Goal: Complete application form: Complete application form

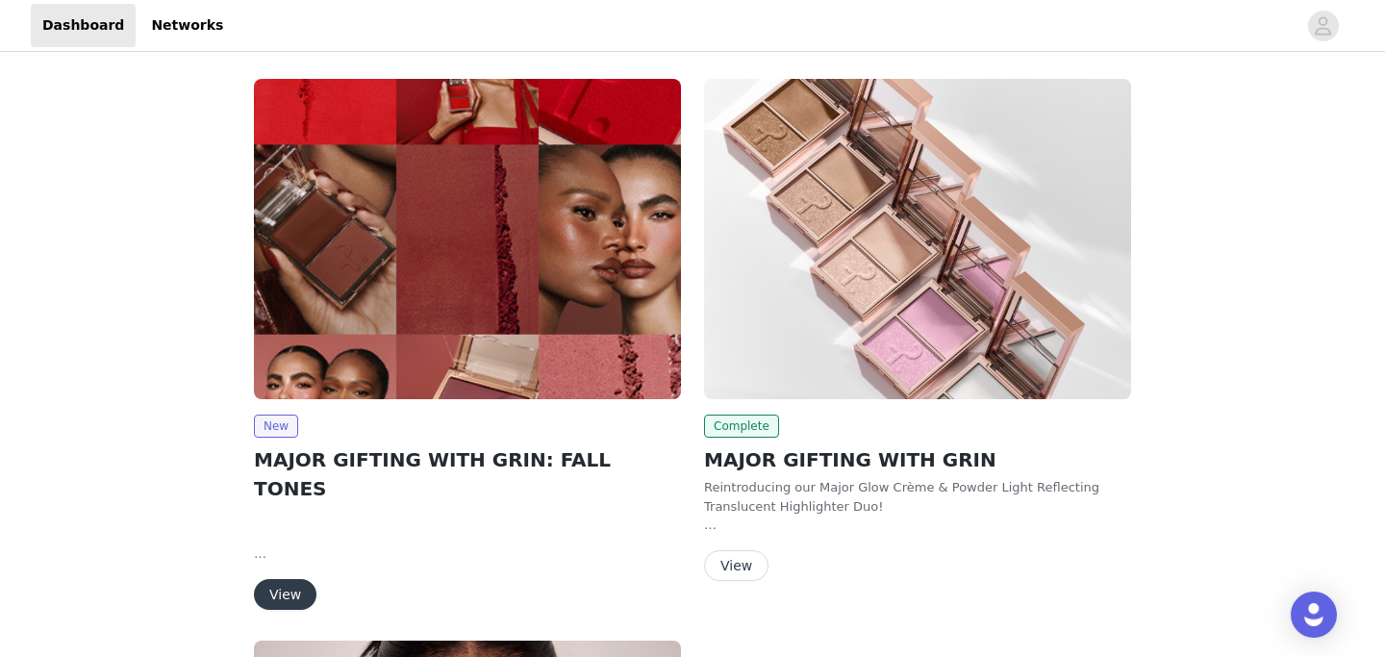
click at [278, 579] on button "View" at bounding box center [285, 594] width 63 height 31
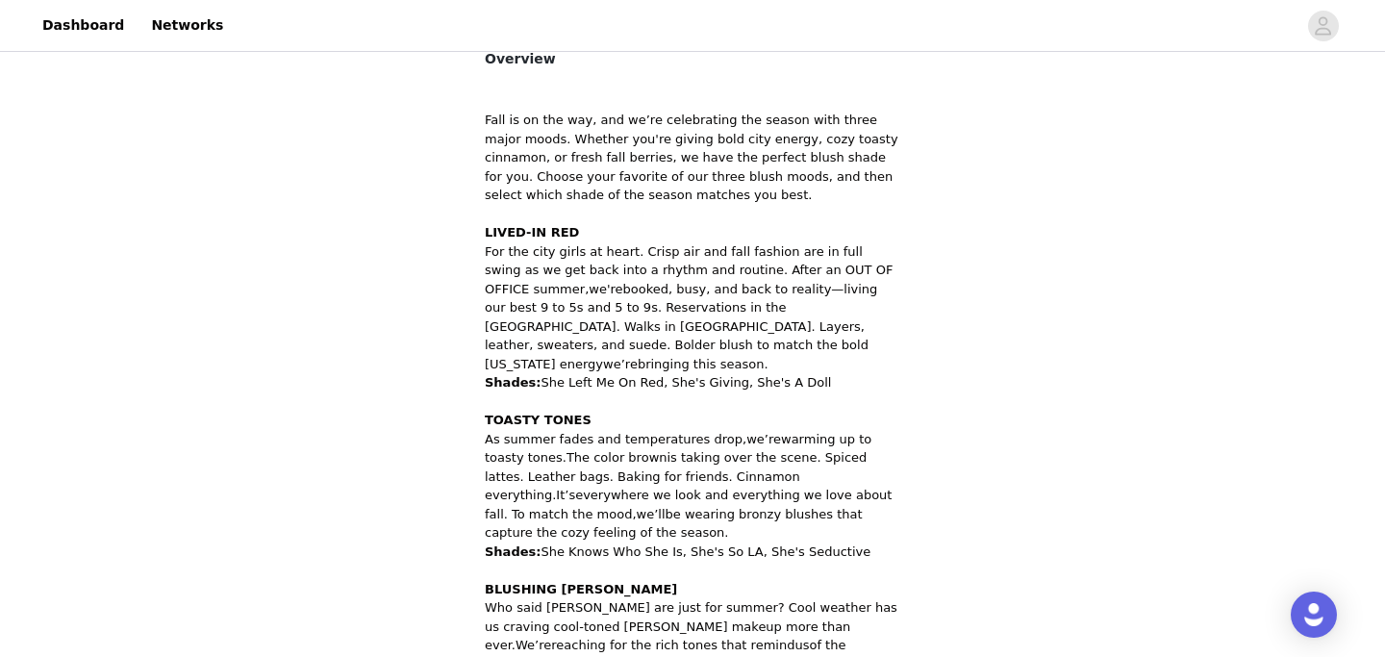
scroll to position [1080, 0]
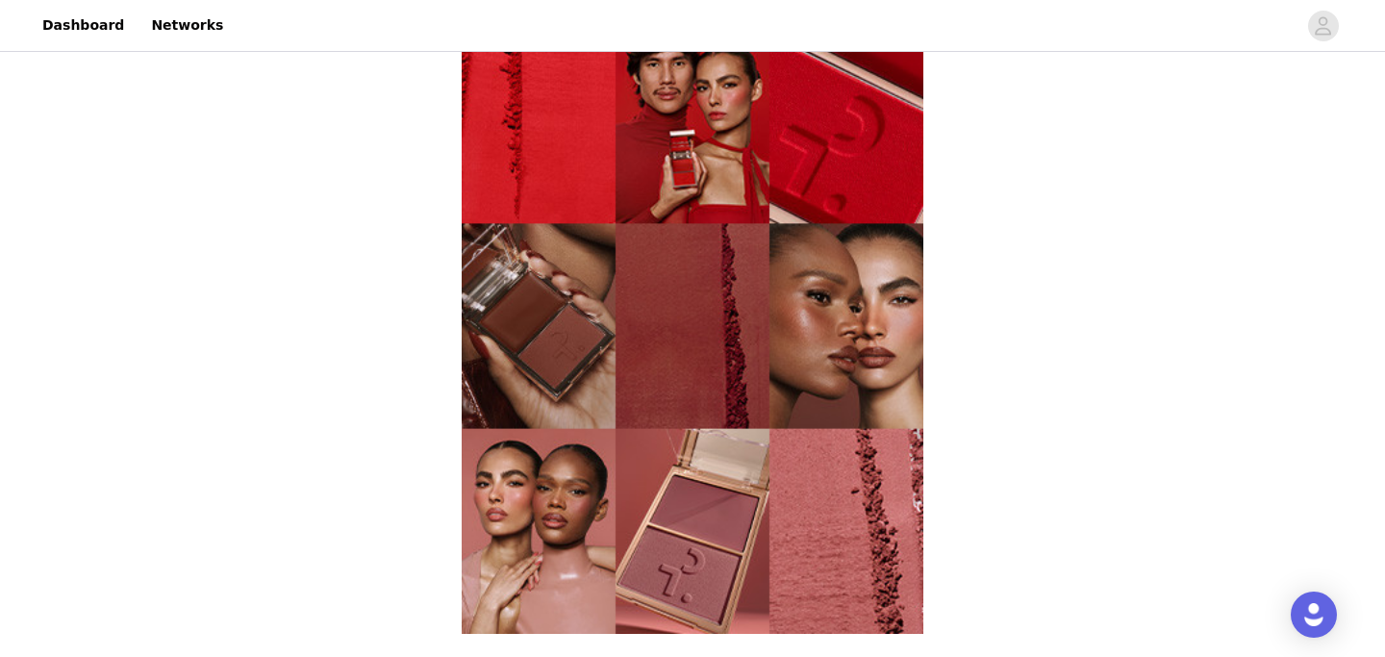
scroll to position [704, 0]
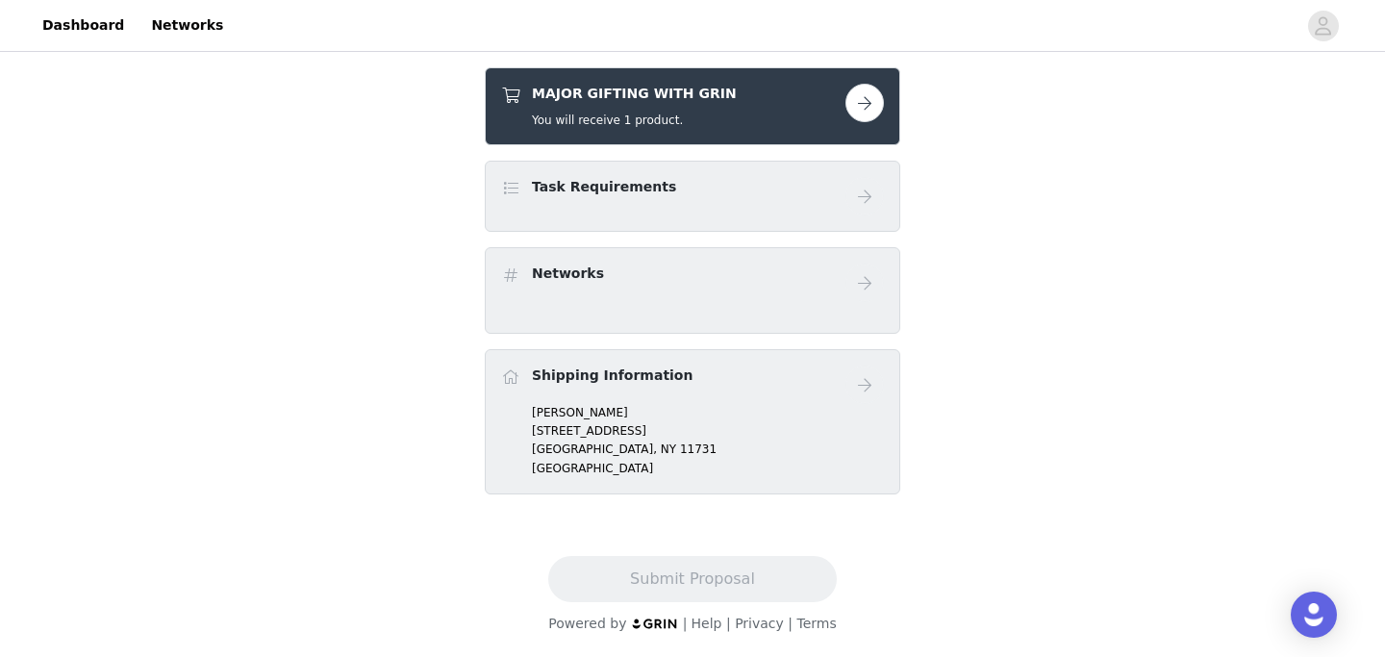
click at [850, 109] on button "button" at bounding box center [865, 103] width 38 height 38
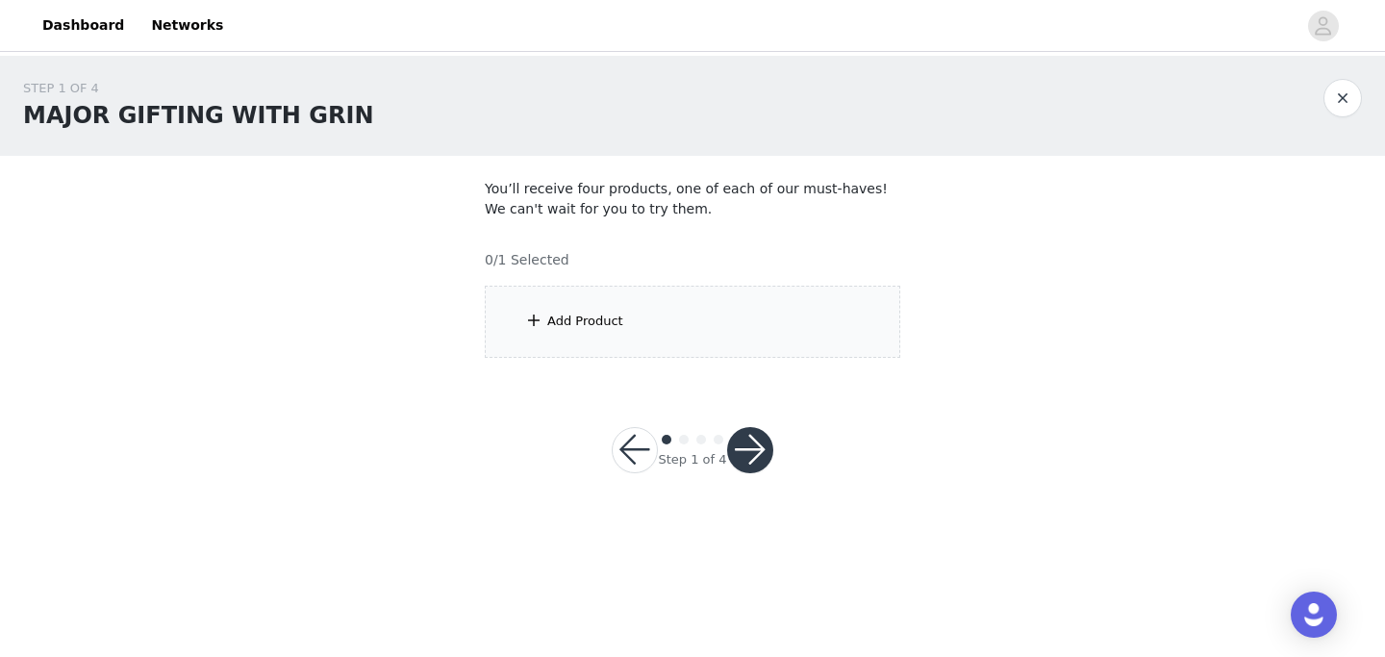
click at [575, 362] on section "You’ll receive four products, one of each of our must-haves! We can't wait for …" at bounding box center [693, 268] width 462 height 225
click at [574, 330] on div "Add Product" at bounding box center [585, 321] width 76 height 19
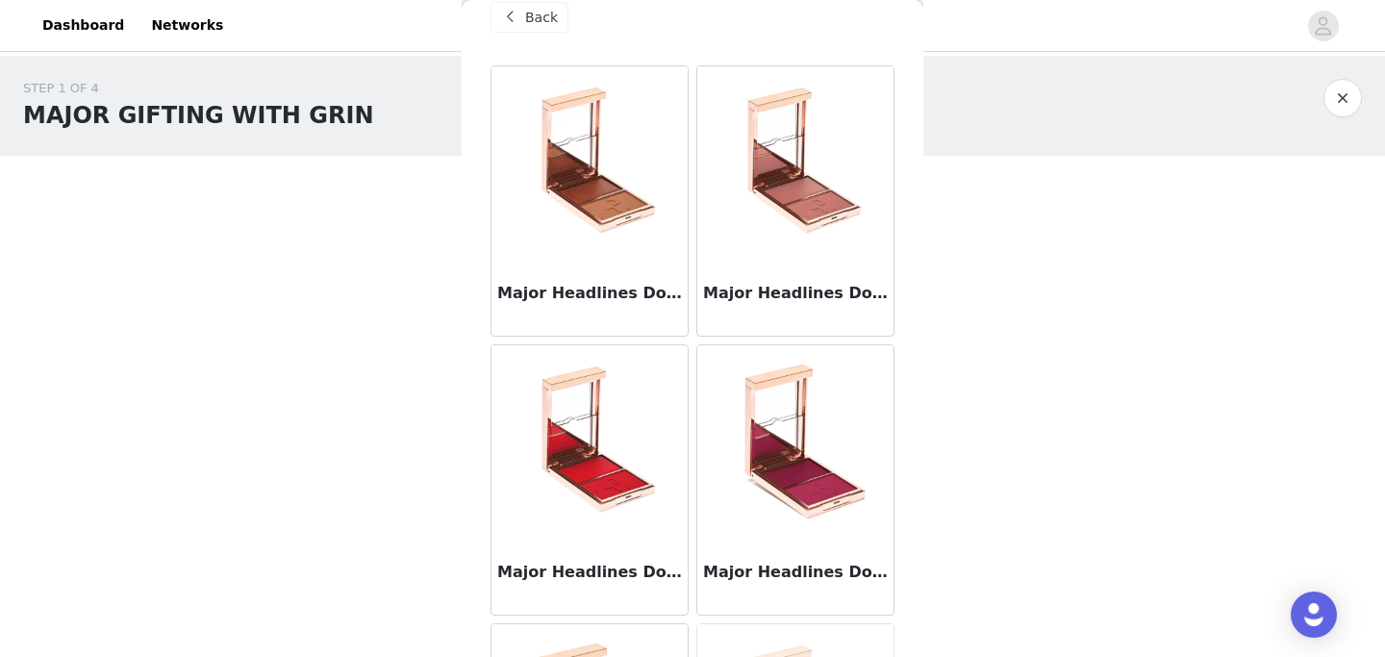
scroll to position [40, 0]
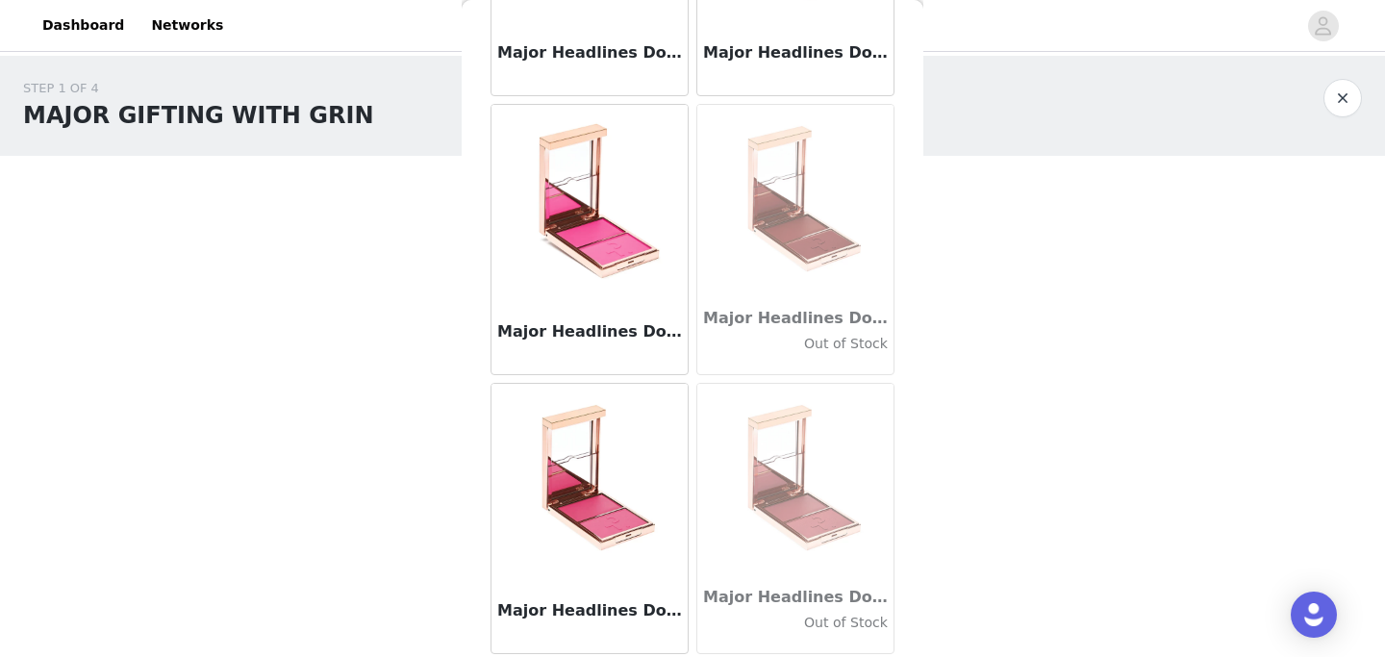
click at [574, 476] on img at bounding box center [590, 480] width 192 height 192
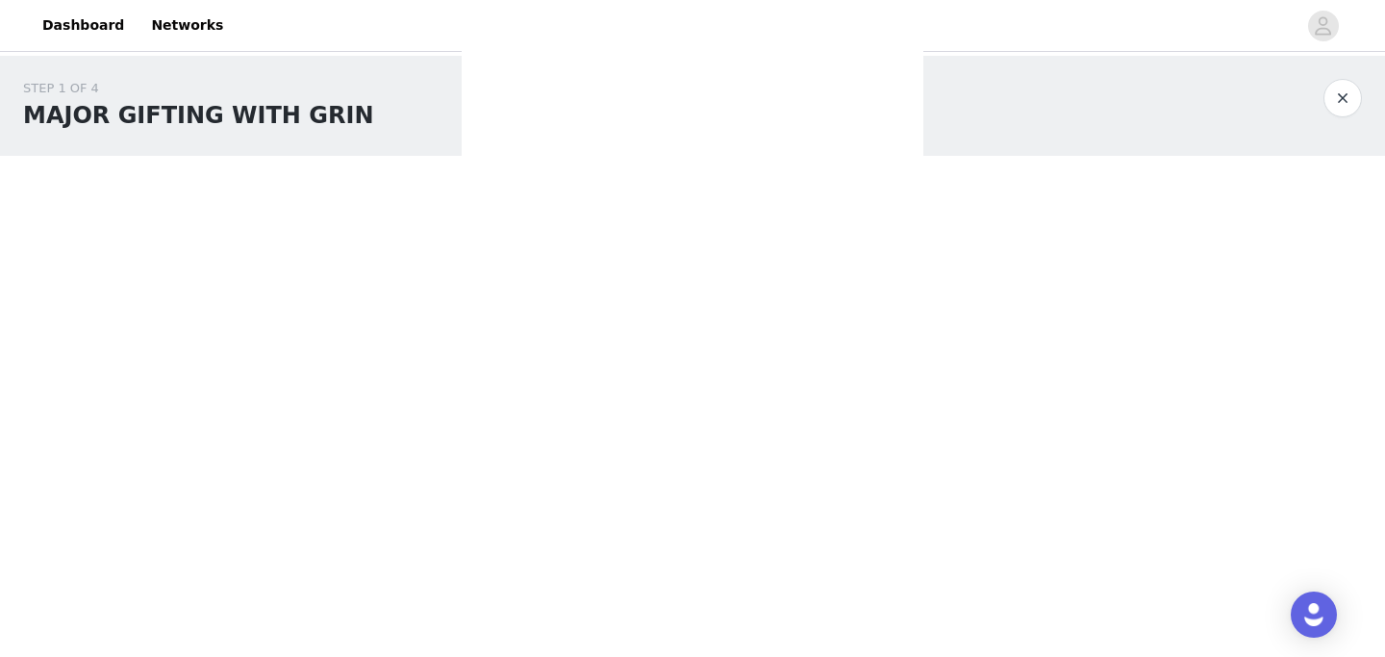
scroll to position [144, 0]
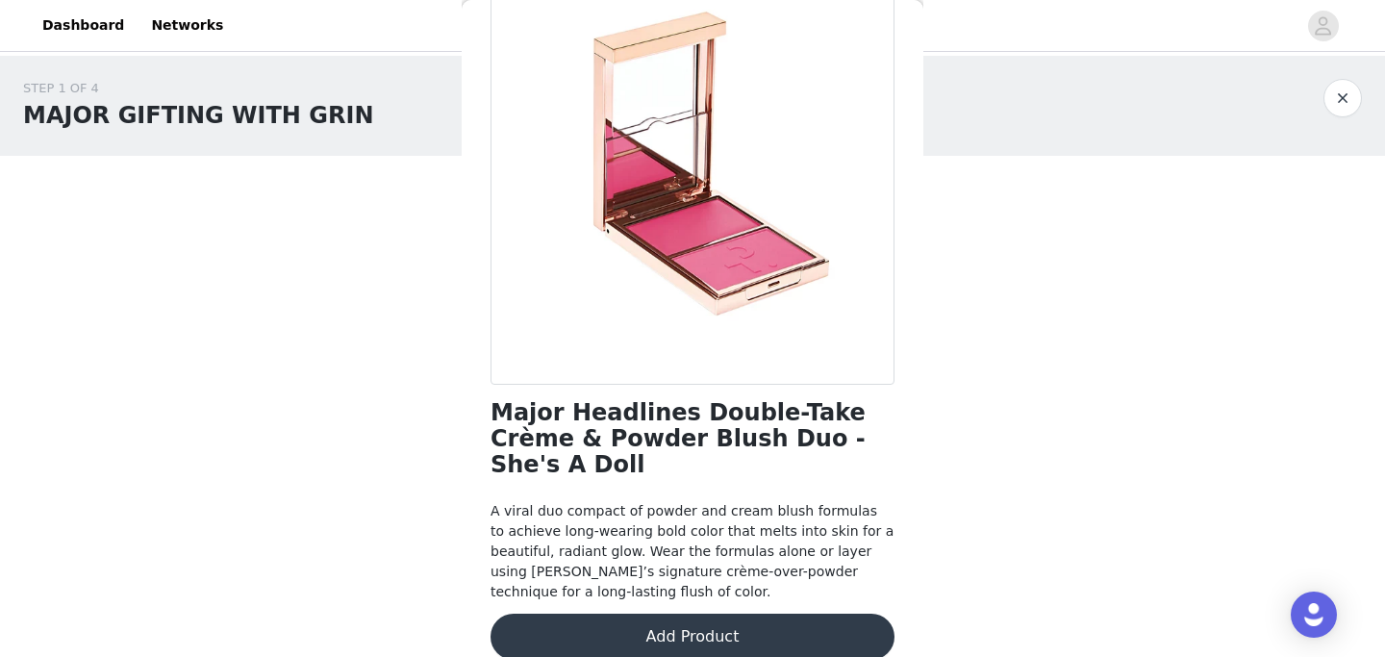
click at [704, 619] on button "Add Product" at bounding box center [693, 637] width 404 height 46
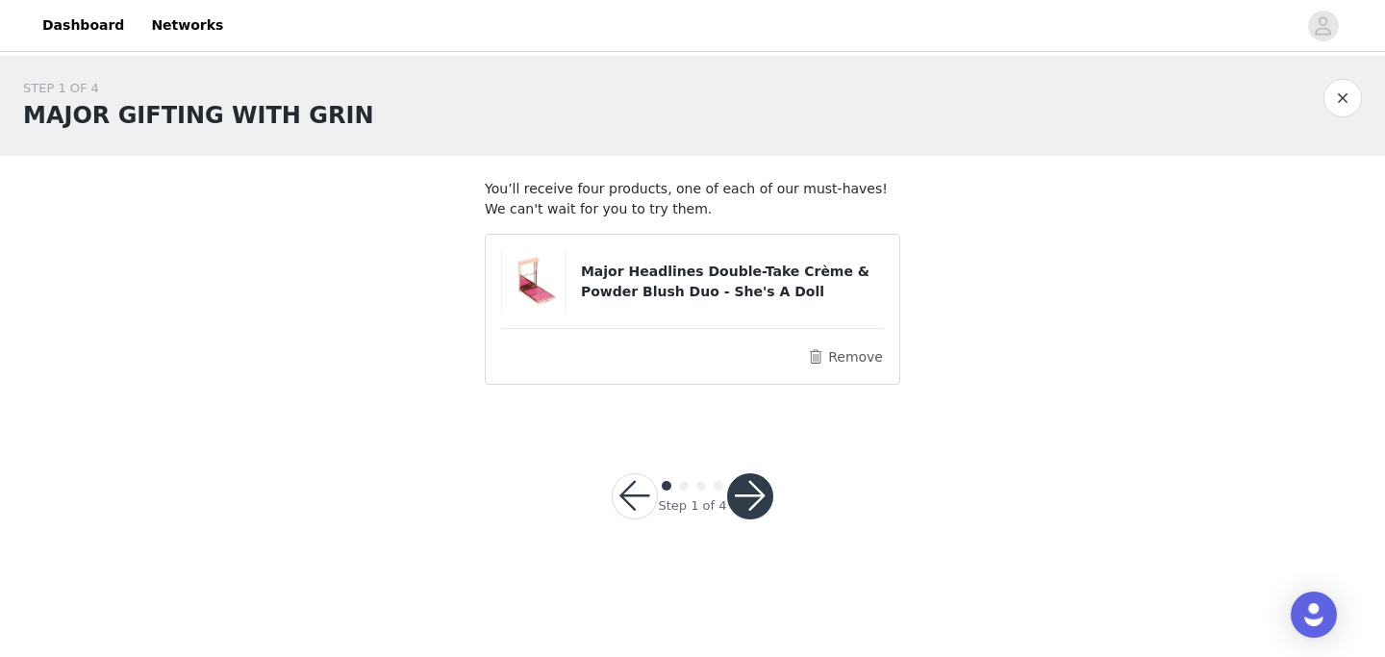
click at [751, 480] on button "button" at bounding box center [750, 496] width 46 height 46
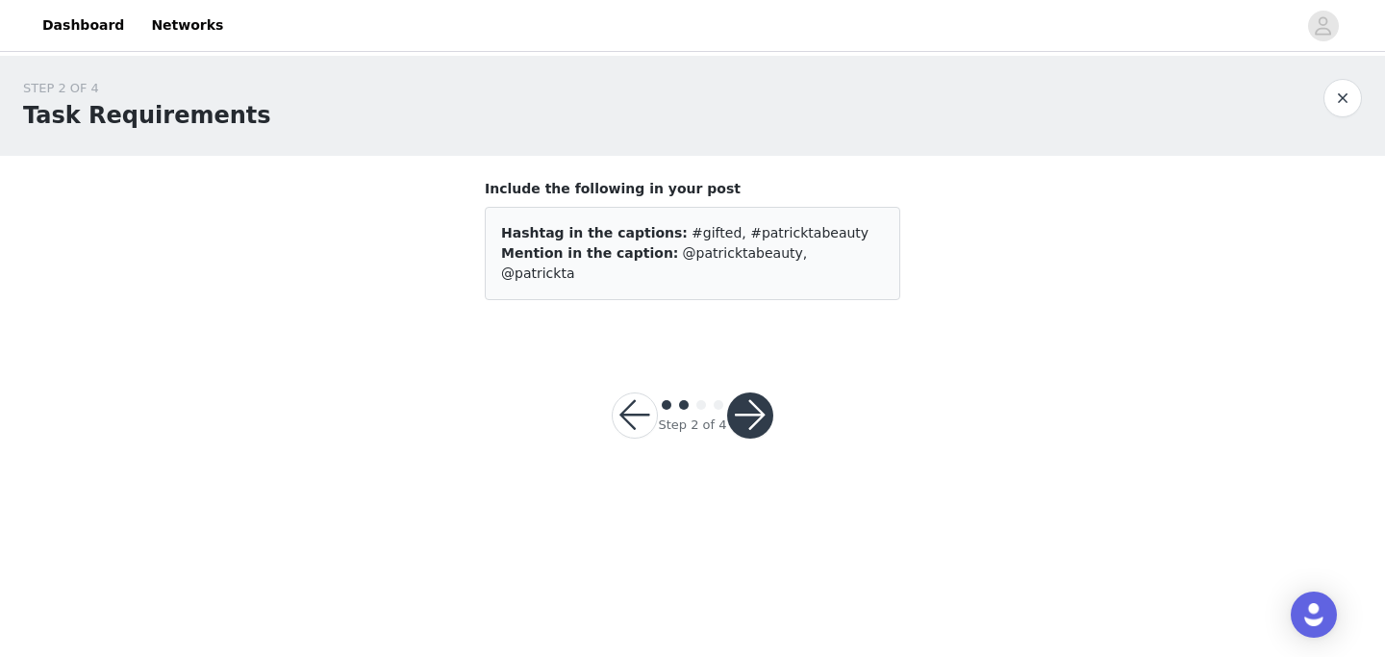
click at [754, 399] on button "button" at bounding box center [750, 416] width 46 height 46
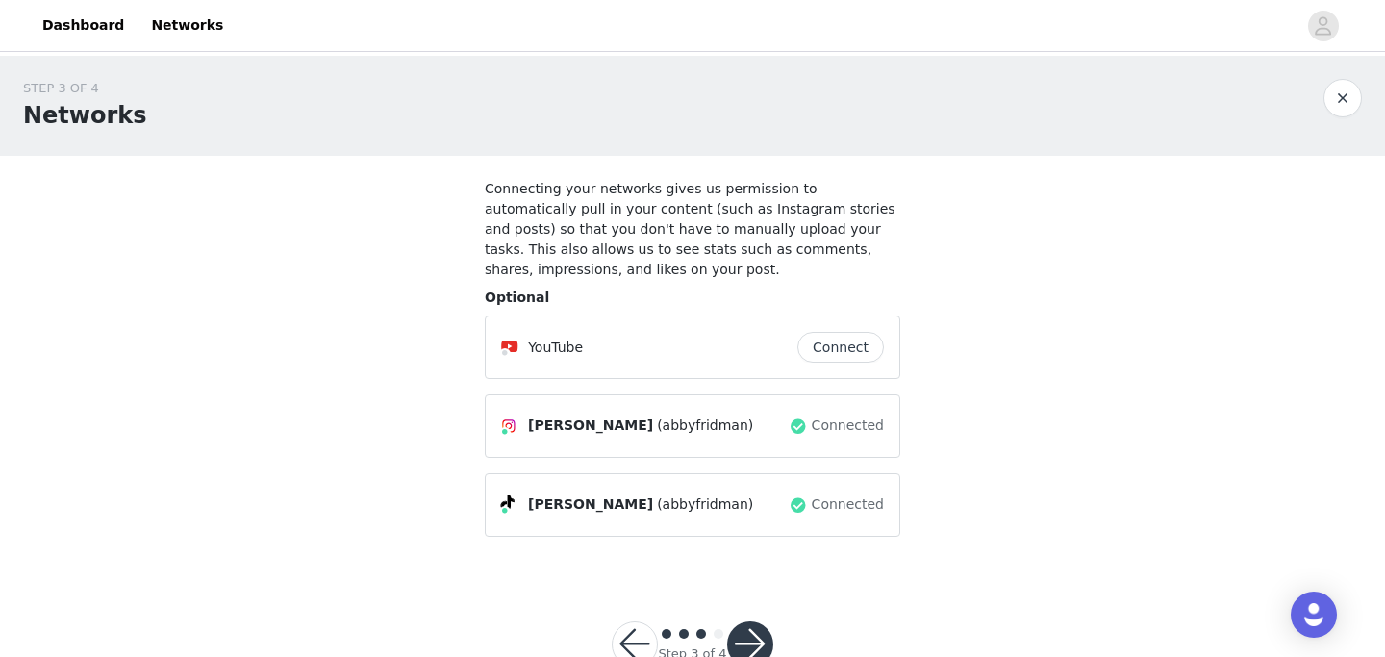
click at [754, 399] on div "Abigail Fridman (abbyfridman) Connected" at bounding box center [693, 425] width 416 height 63
click at [749, 624] on button "button" at bounding box center [750, 644] width 46 height 46
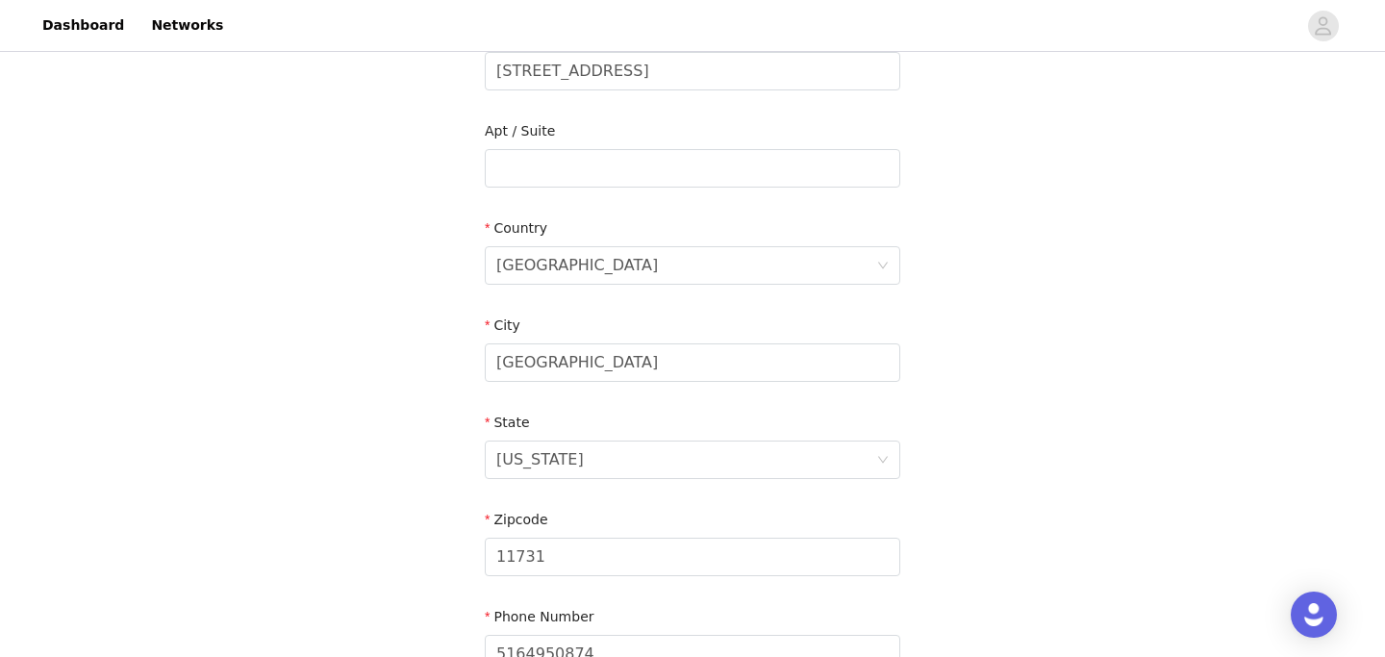
scroll to position [654, 0]
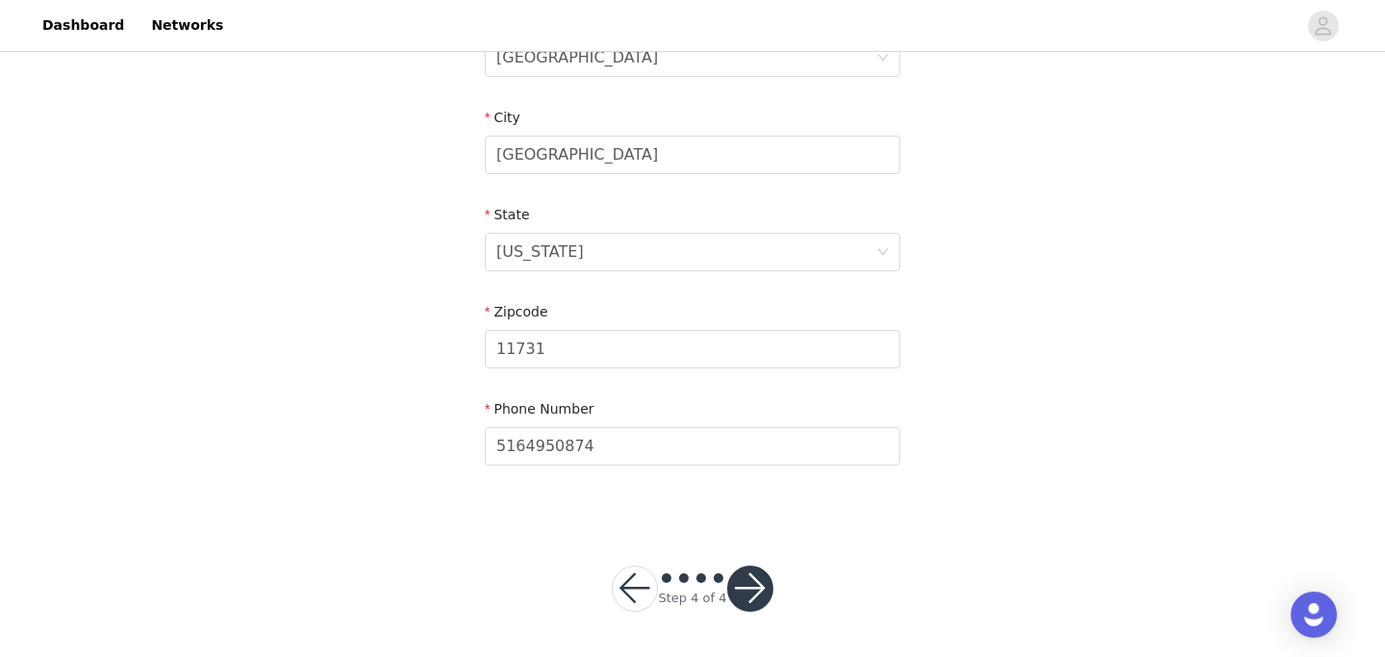
click at [748, 576] on button "button" at bounding box center [750, 589] width 46 height 46
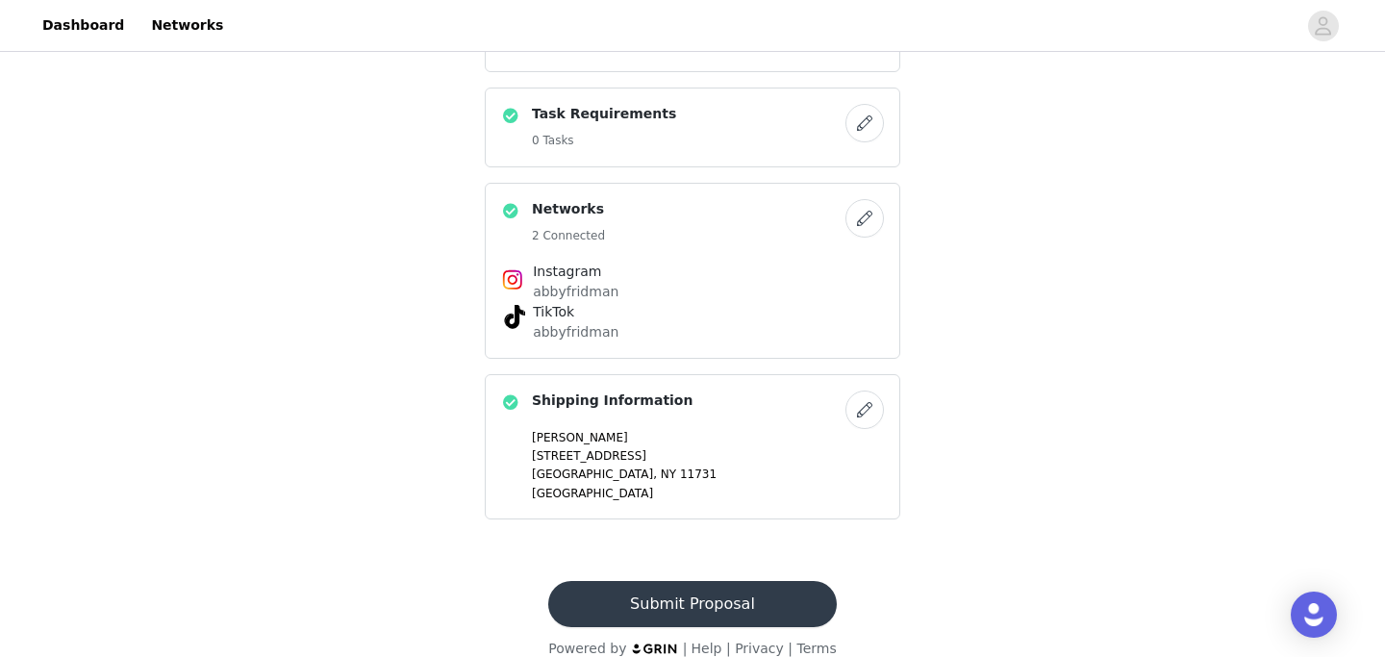
scroll to position [881, 0]
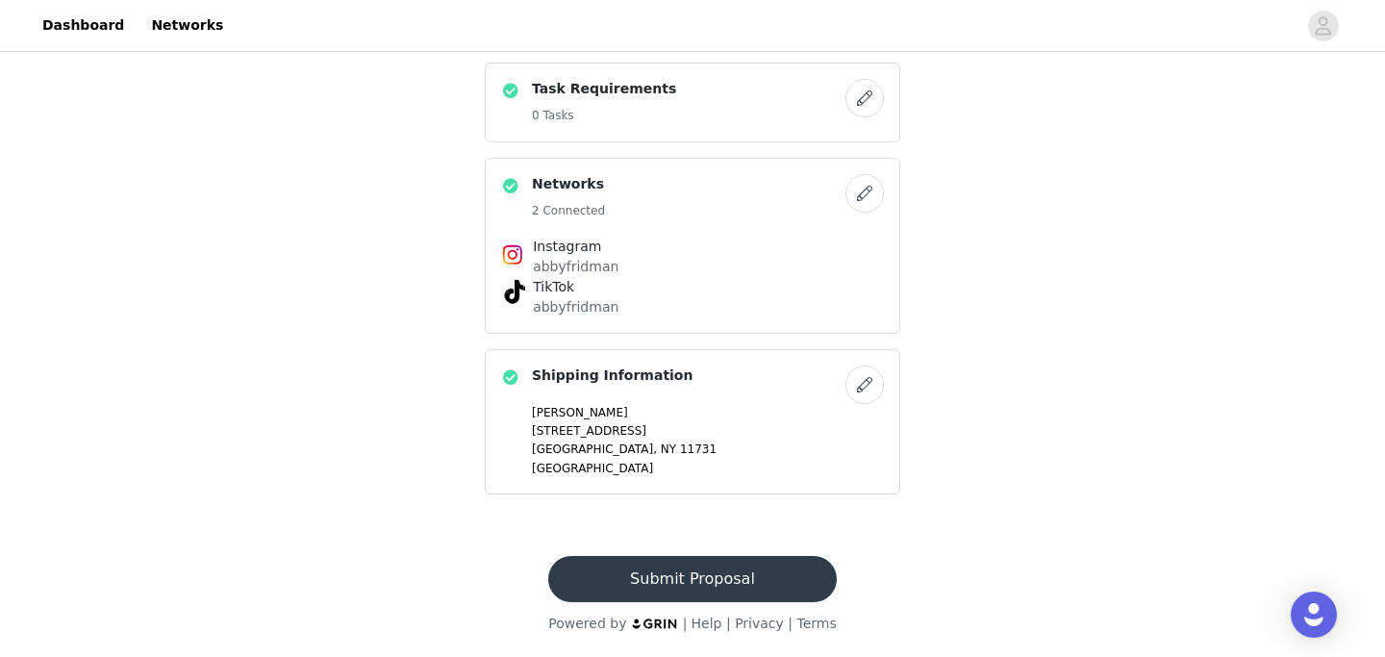
click at [597, 583] on button "Submit Proposal" at bounding box center [692, 579] width 288 height 46
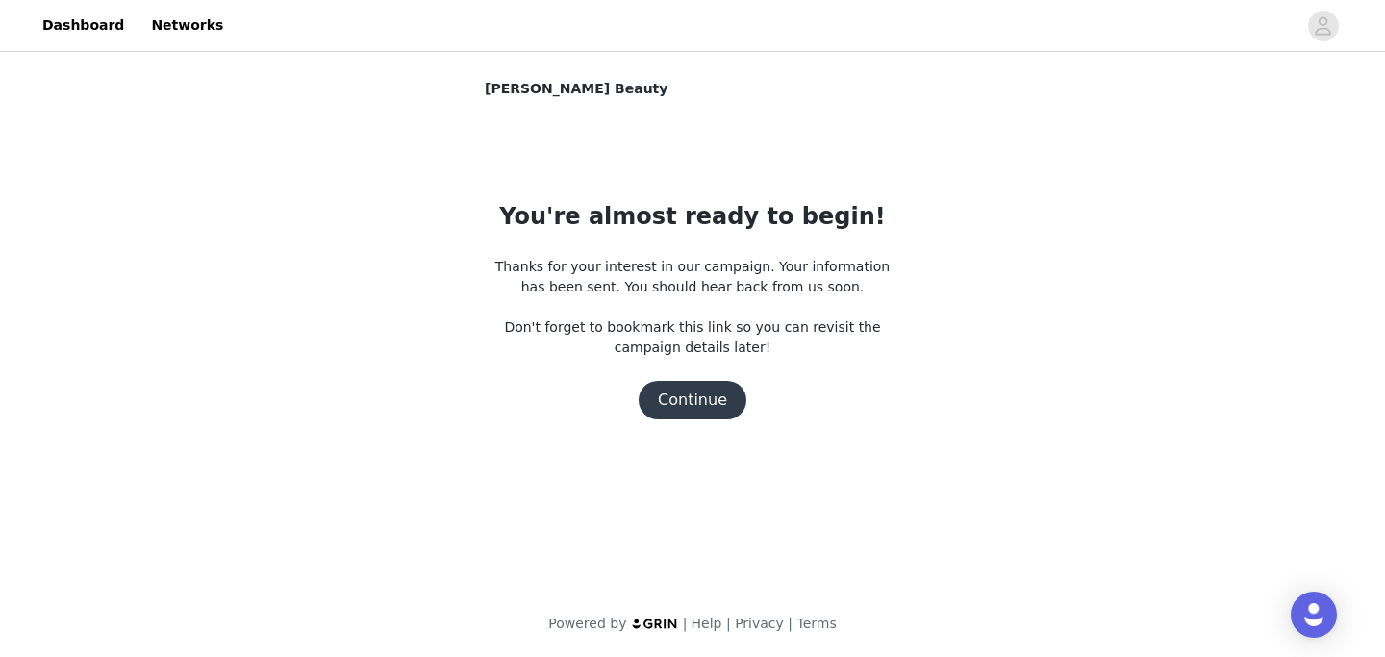
click at [688, 383] on button "Continue" at bounding box center [693, 400] width 108 height 38
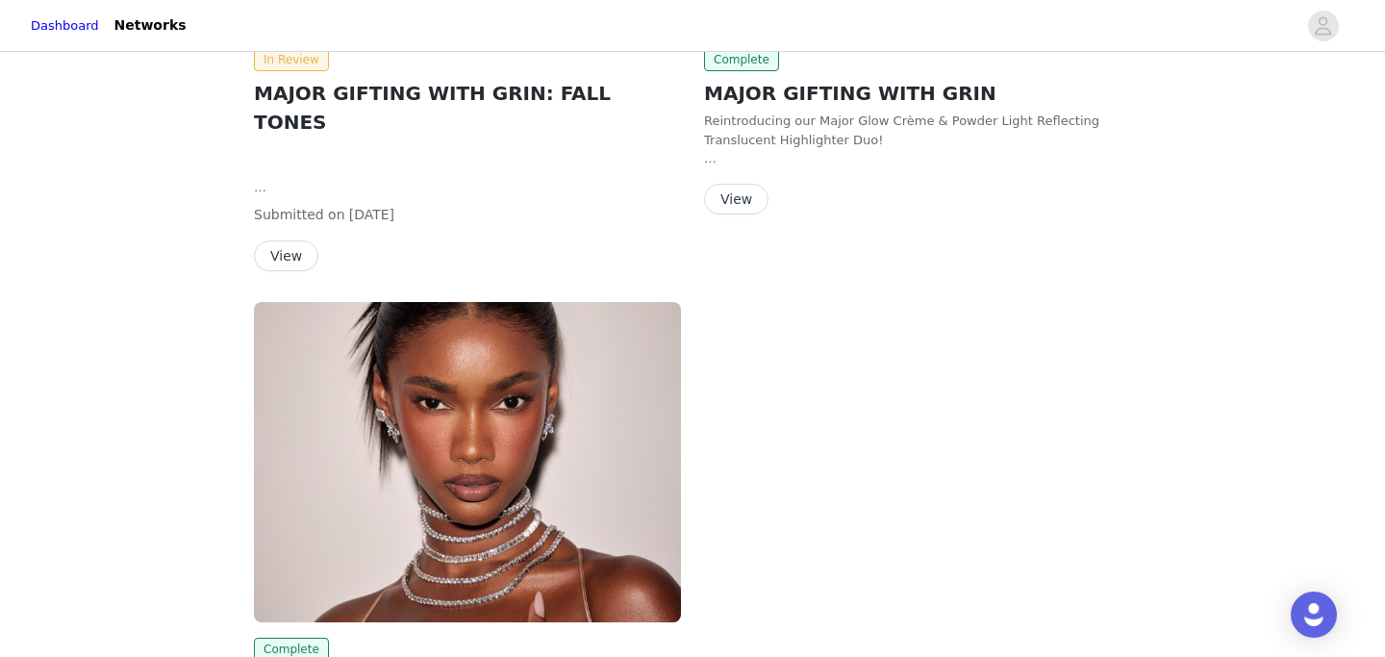
scroll to position [444, 0]
